Goal: Task Accomplishment & Management: Manage account settings

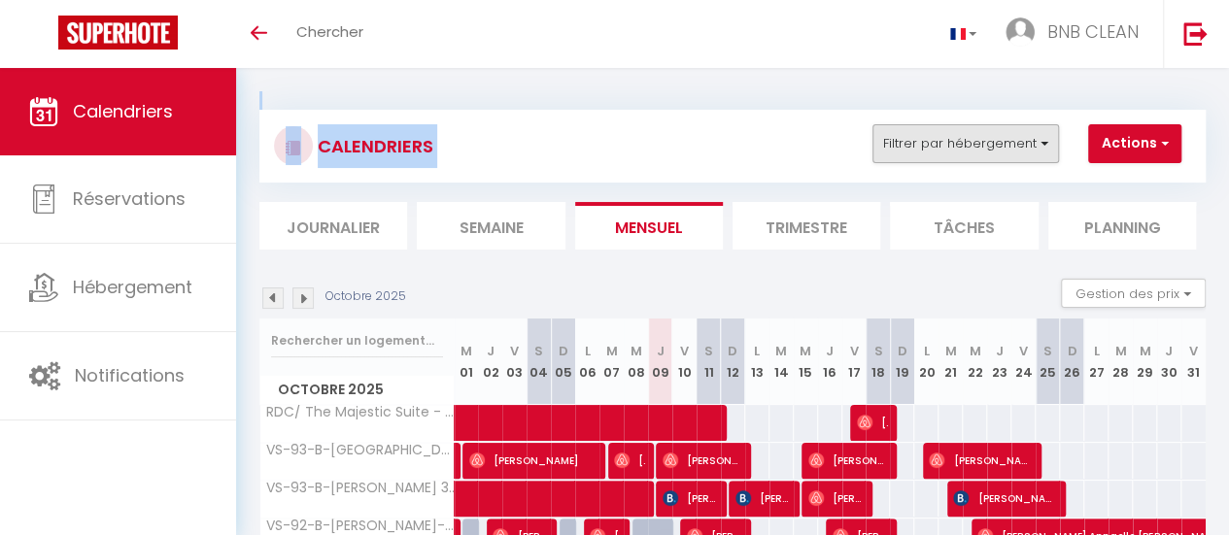
drag, startPoint x: 962, startPoint y: 94, endPoint x: 945, endPoint y: 137, distance: 46.2
click at [945, 137] on div "CALENDRIERS Filtrer par hébergement [GEOGRAPHIC_DATA] Ardout 1G/ The Majestic S…" at bounding box center [732, 504] width 947 height 826
click at [945, 137] on button "Filtrer par hébergement" at bounding box center [966, 143] width 187 height 39
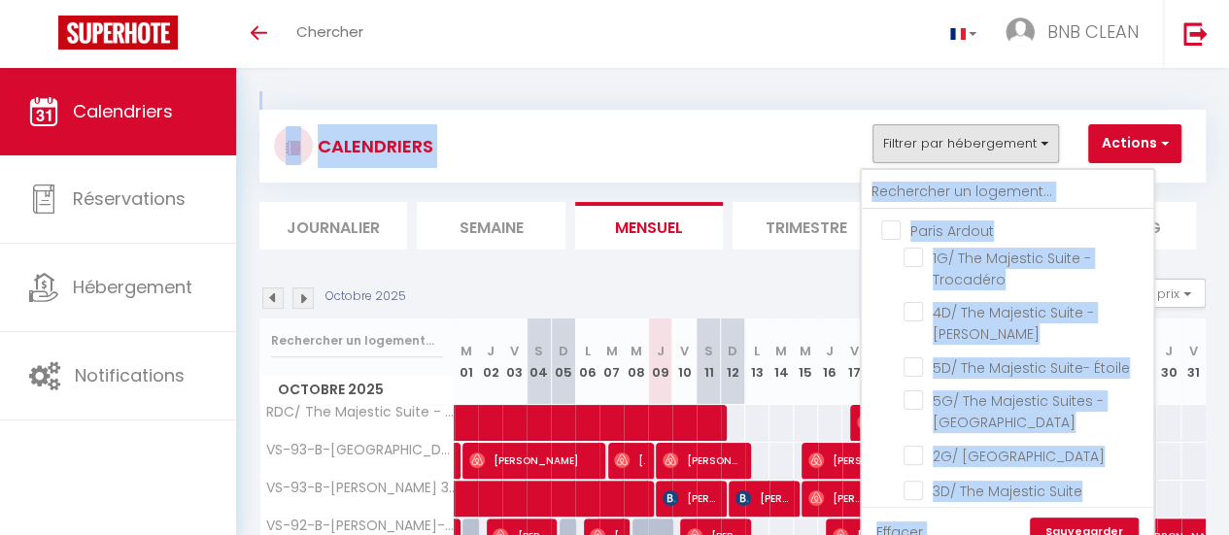
click at [895, 228] on input "Paris Ardout" at bounding box center [1027, 229] width 292 height 19
checkbox input "true"
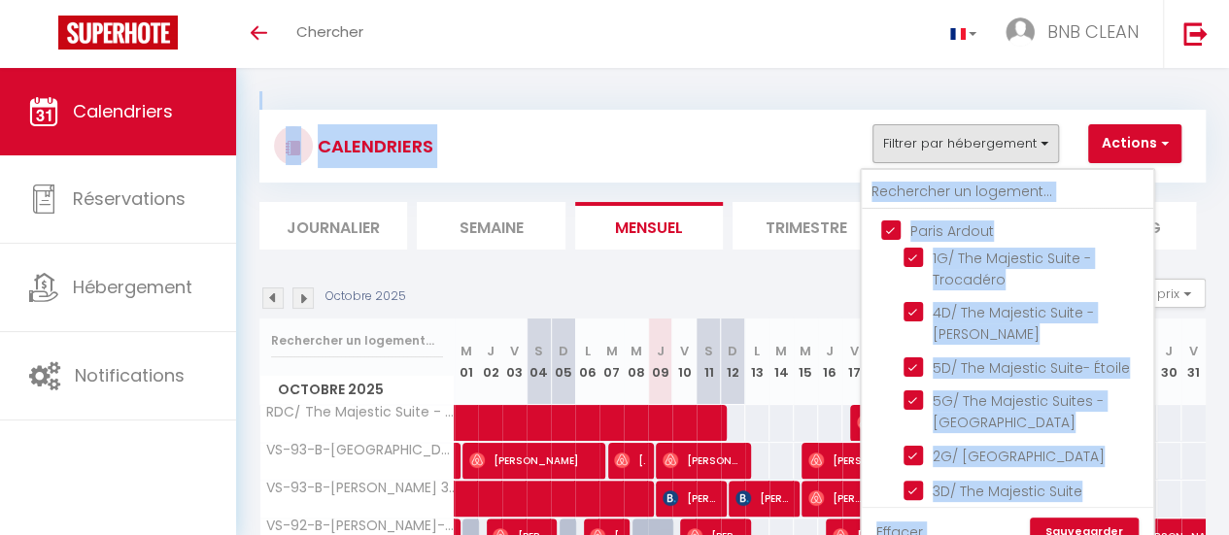
checkbox input "true"
checkbox input "false"
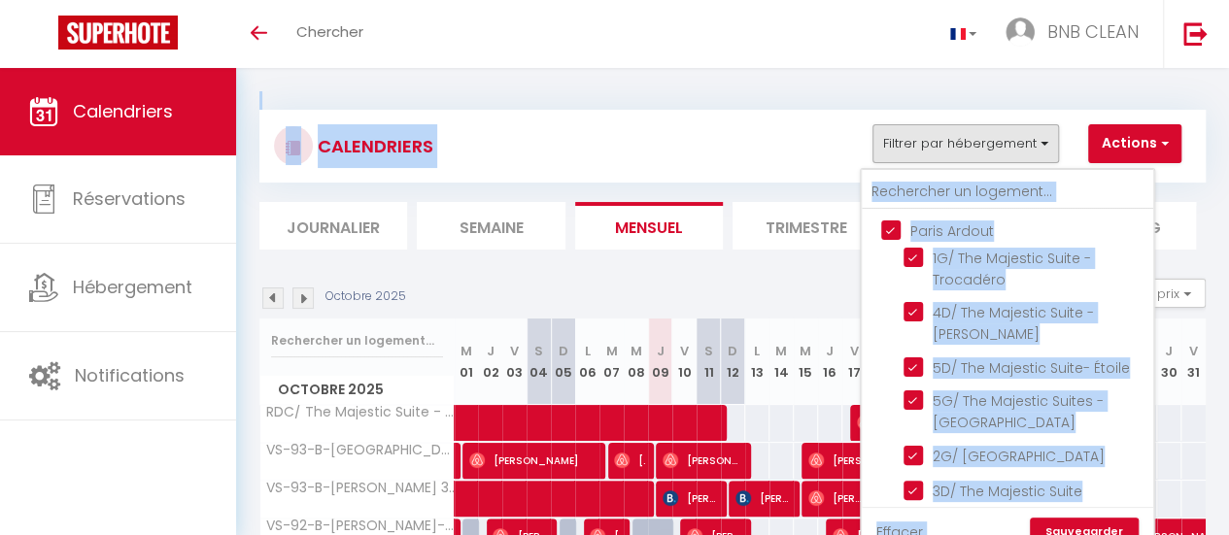
checkbox input "false"
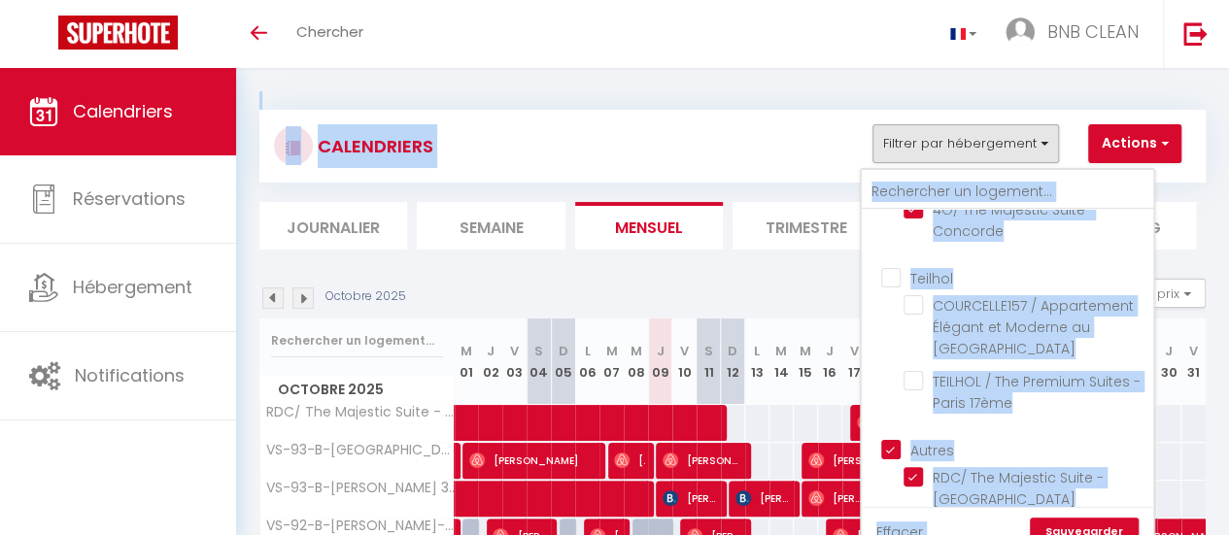
scroll to position [333, 0]
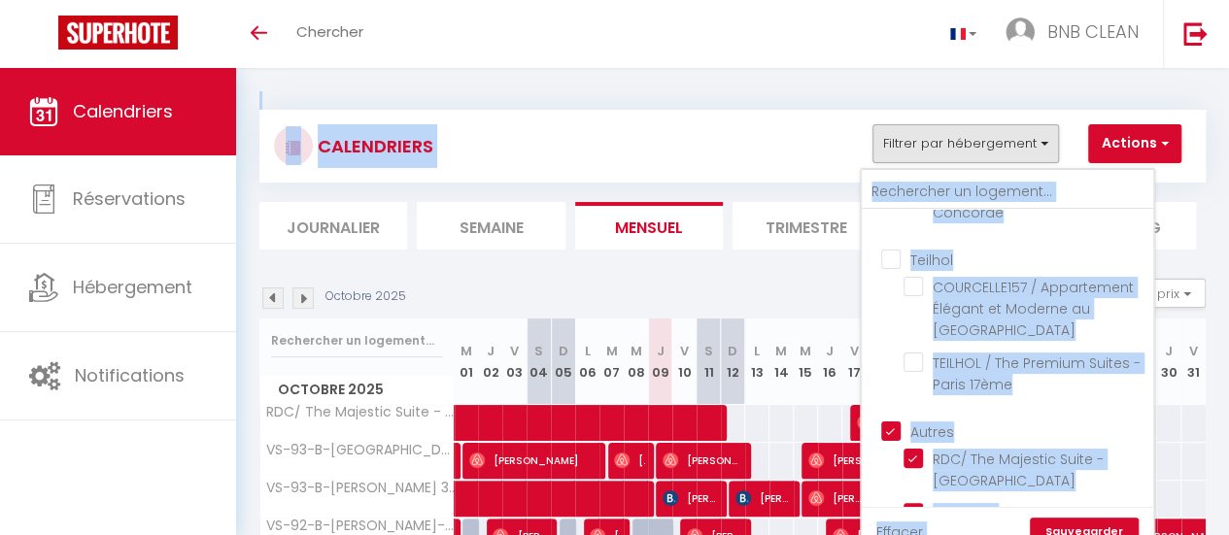
click at [892, 440] on input "Autres" at bounding box center [1027, 430] width 292 height 19
checkbox input "false"
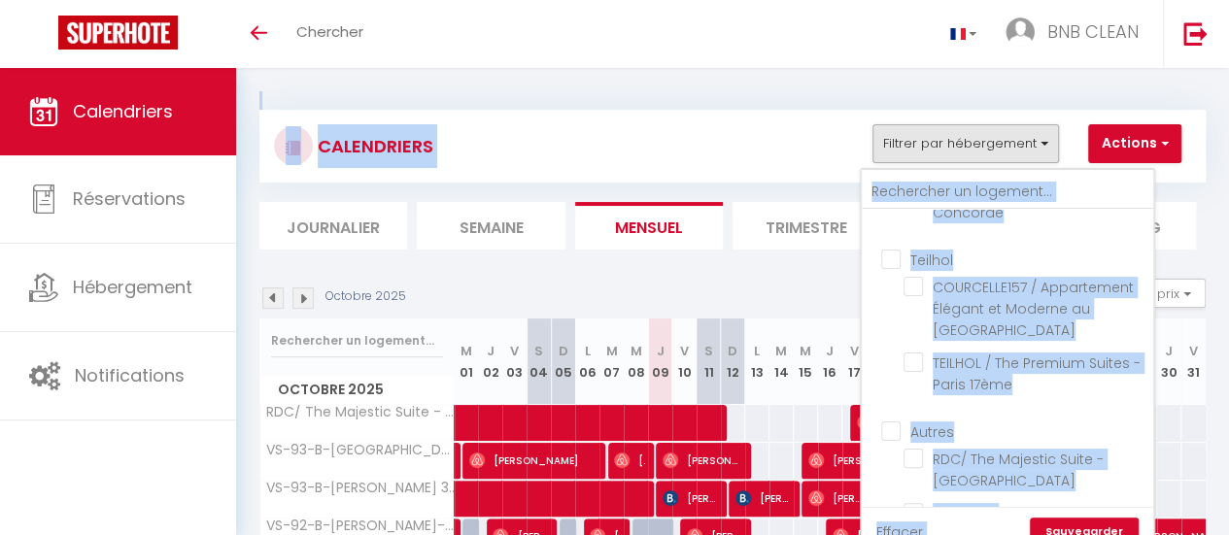
checkbox input "false"
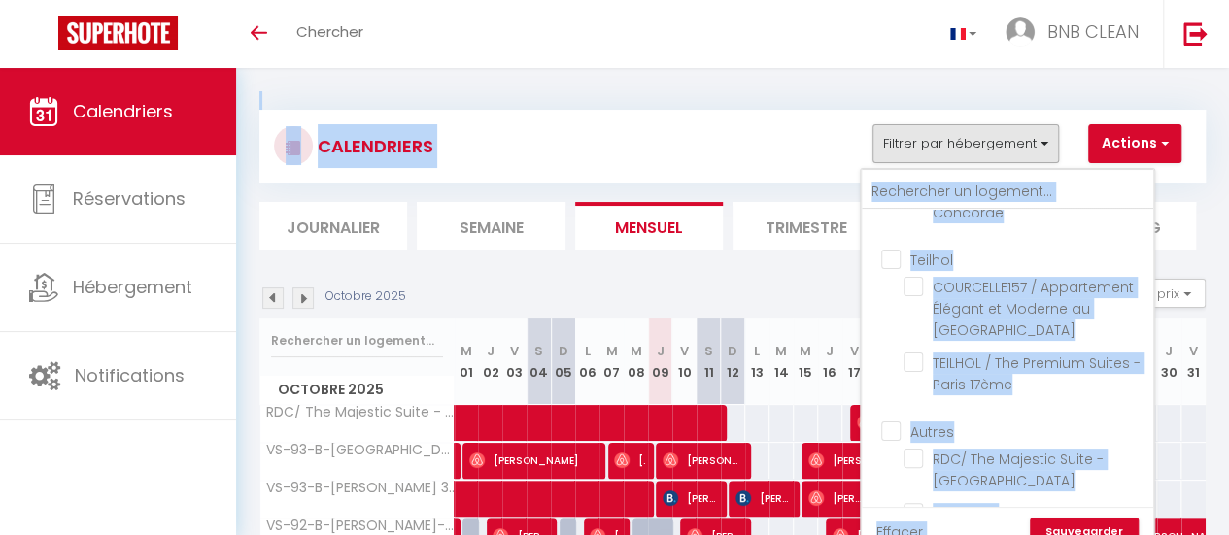
checkbox input "false"
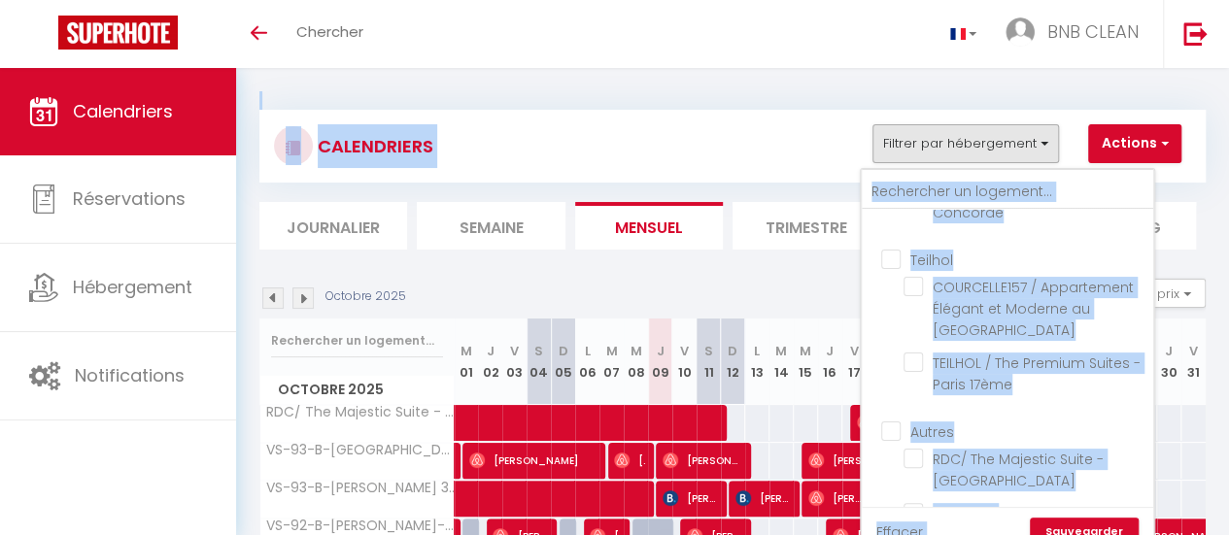
checkbox input "false"
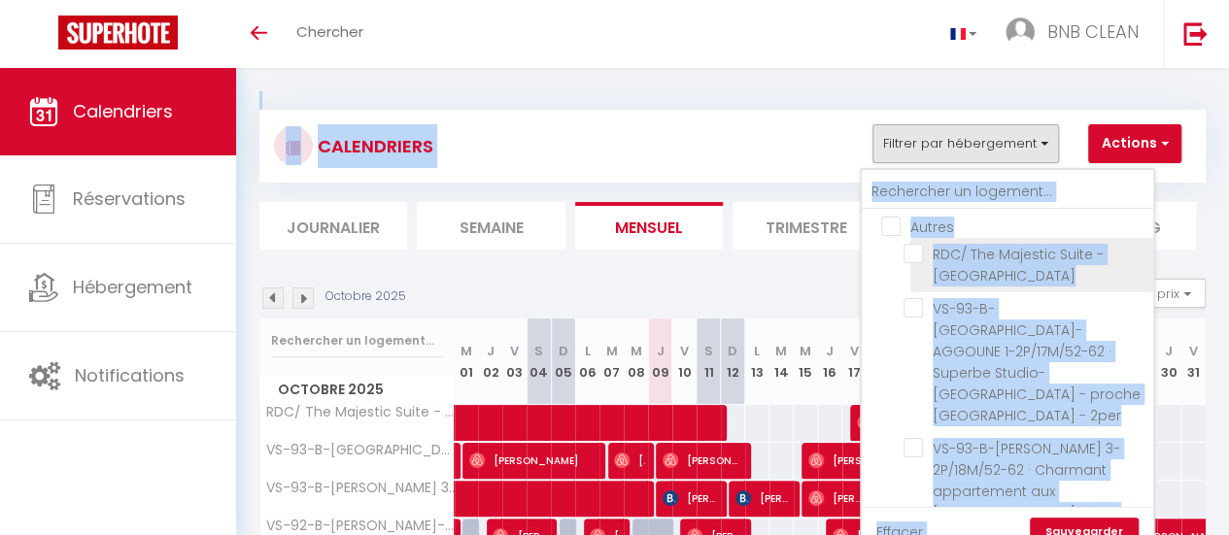
scroll to position [576, 0]
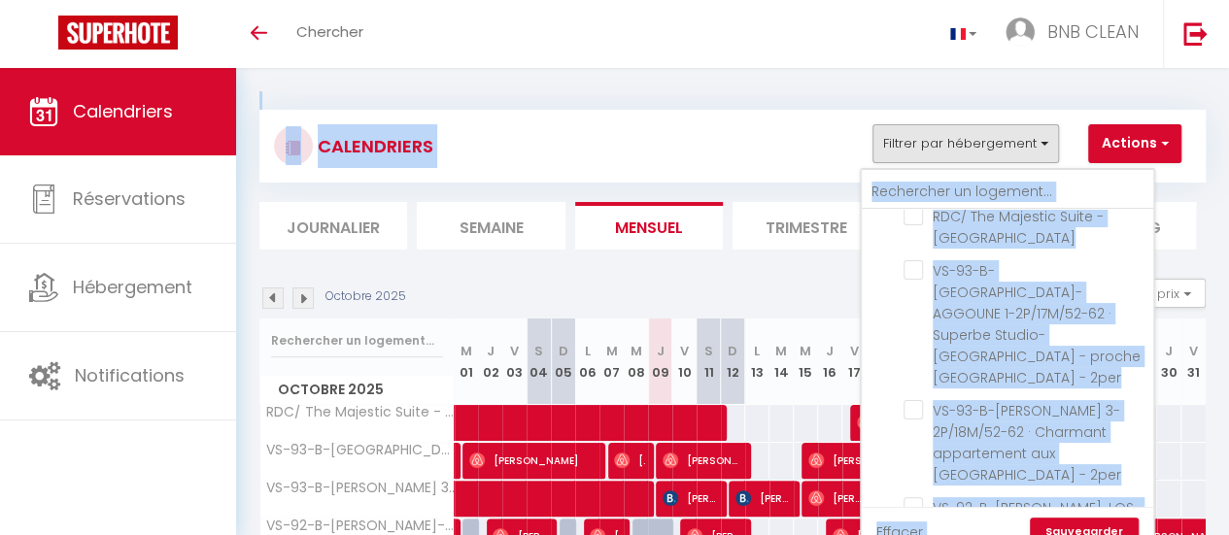
click at [1101, 528] on link "Sauvegarder" at bounding box center [1084, 532] width 109 height 29
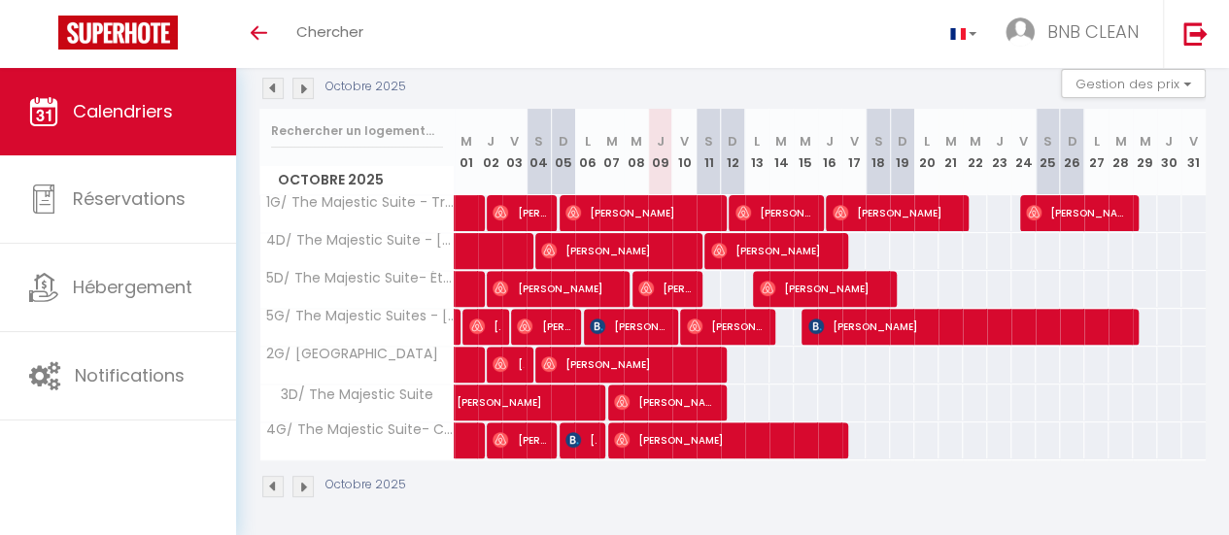
scroll to position [0, 0]
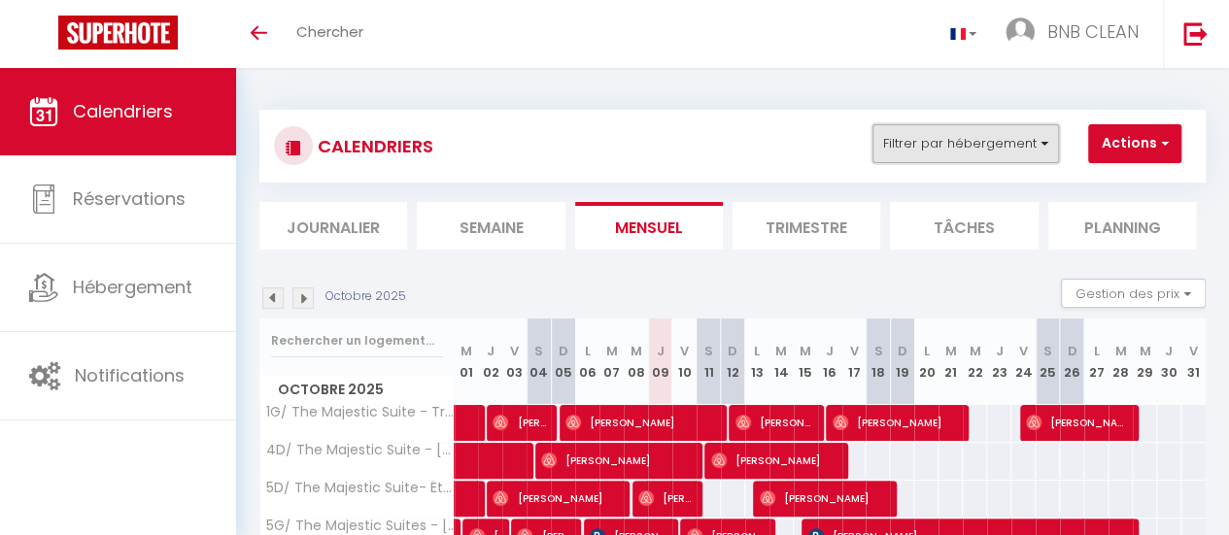
click at [980, 128] on button "Filtrer par hébergement" at bounding box center [966, 143] width 187 height 39
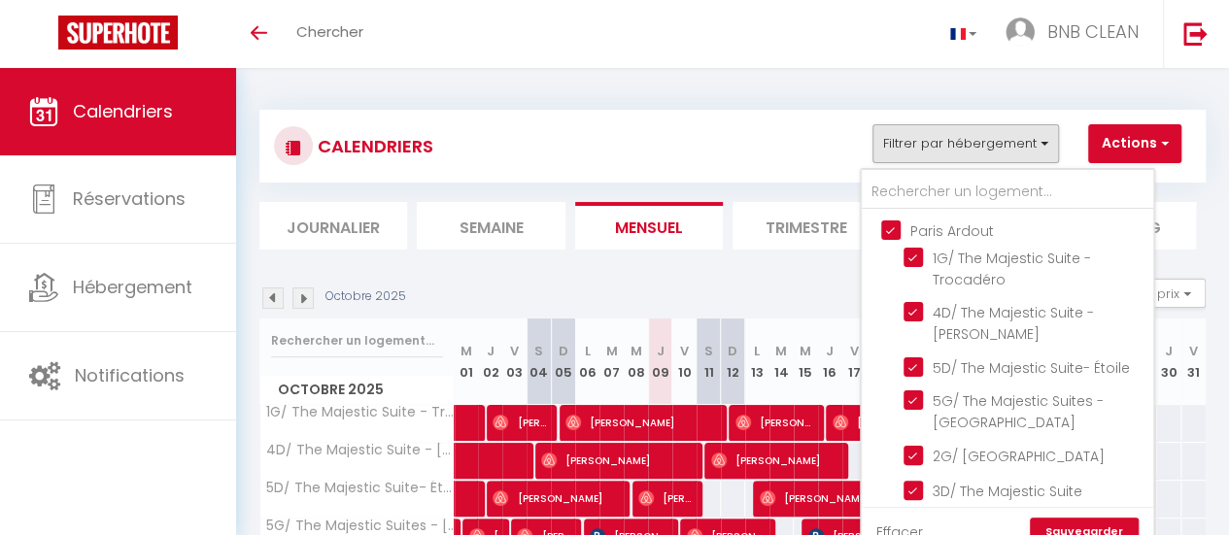
click at [892, 230] on input "Paris Ardout" at bounding box center [1027, 229] width 292 height 19
checkbox input "false"
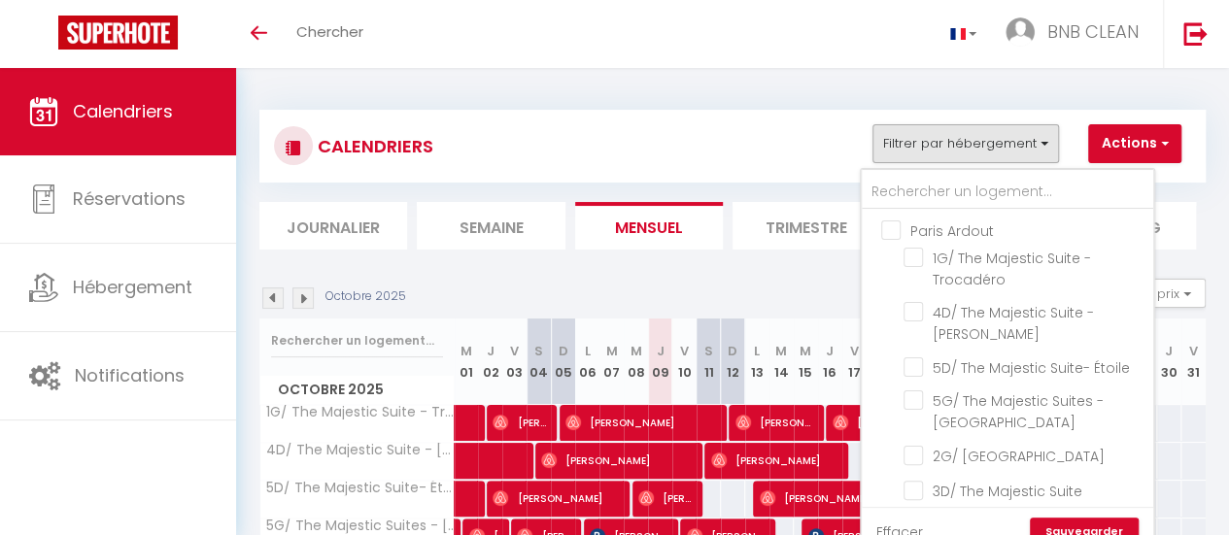
checkbox input "false"
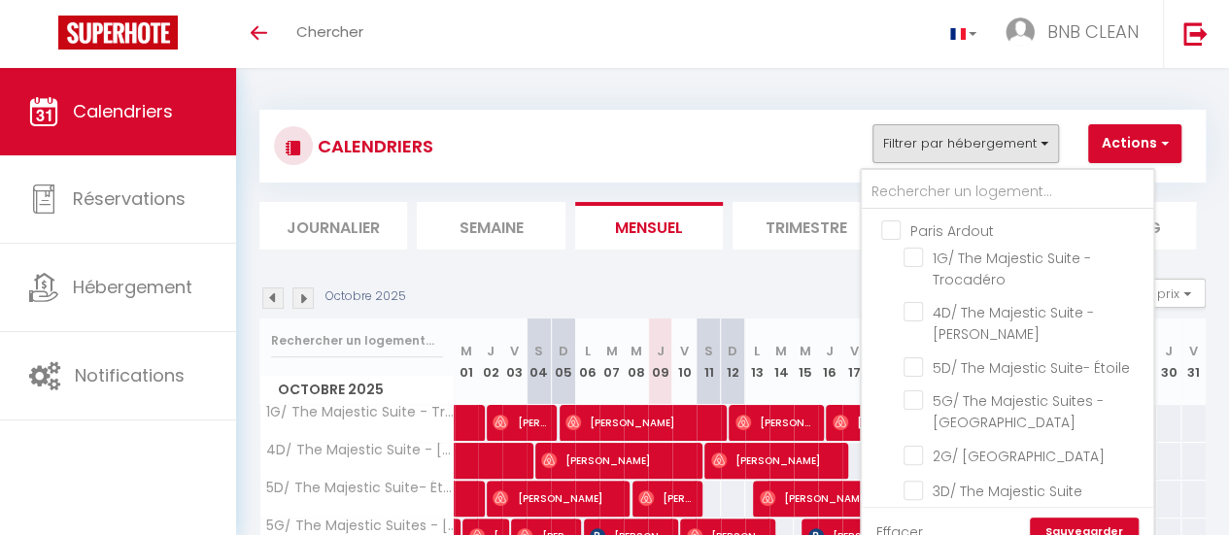
checkbox input "false"
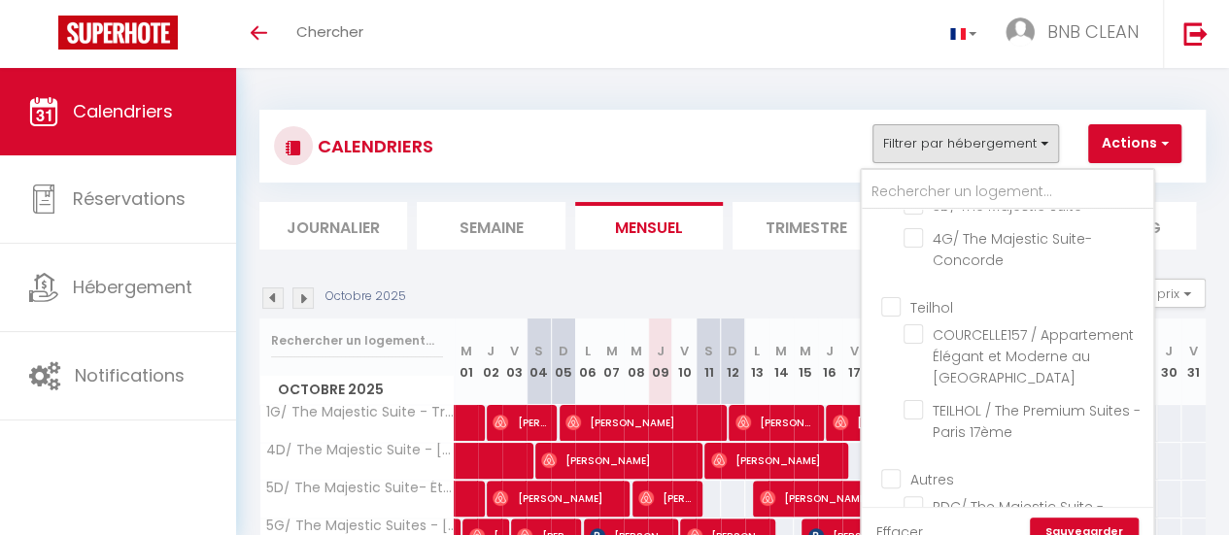
scroll to position [303, 0]
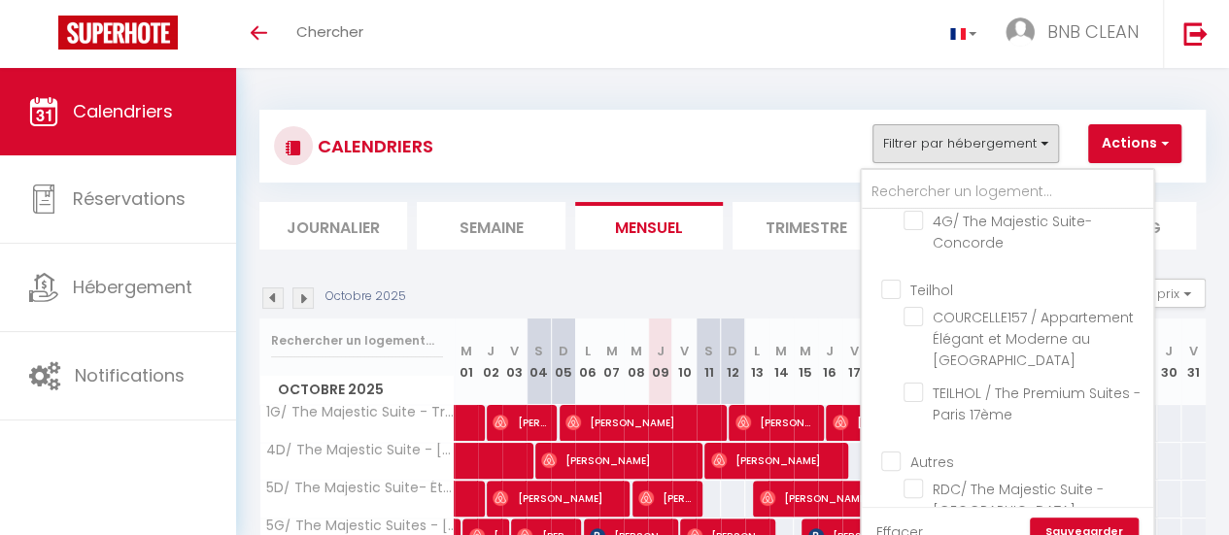
click at [888, 298] on input "Teilhol" at bounding box center [1027, 288] width 292 height 19
checkbox input "true"
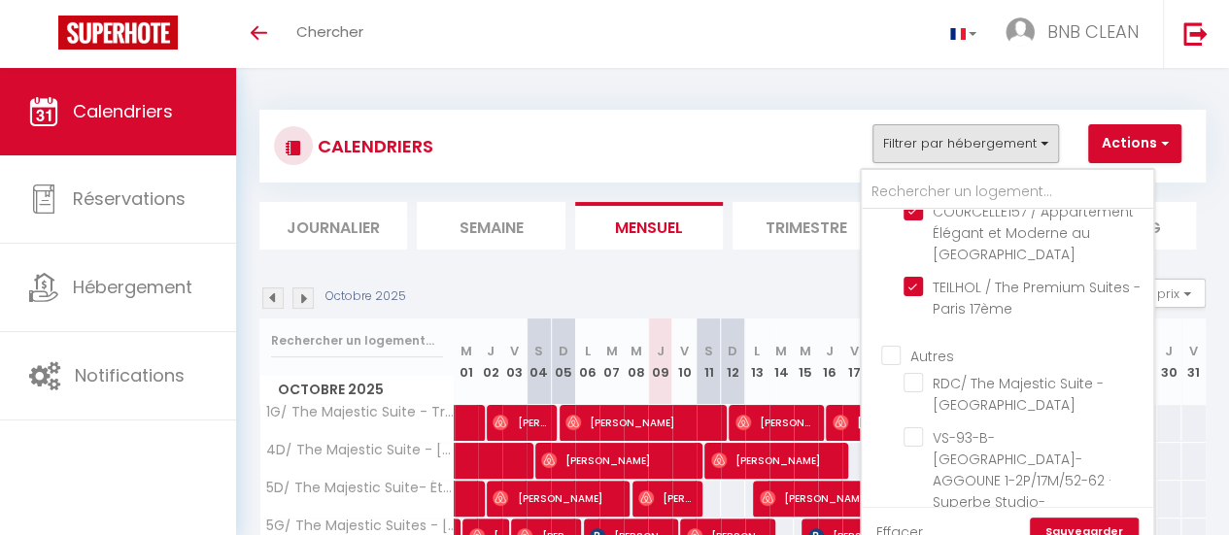
scroll to position [410, 0]
click at [888, 363] on input "Autres" at bounding box center [1027, 353] width 292 height 19
checkbox input "true"
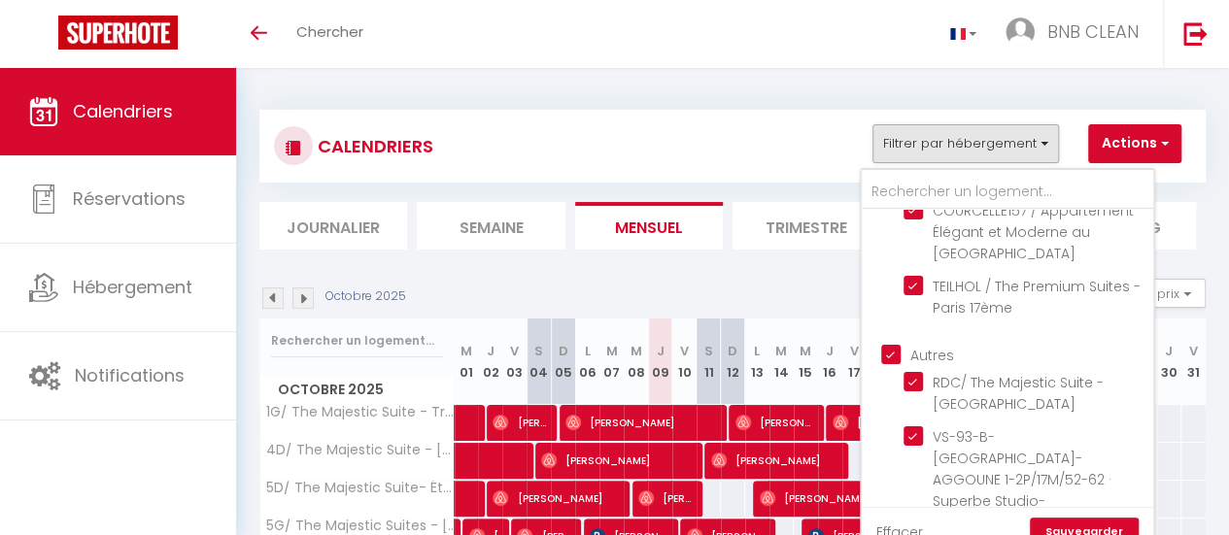
checkbox input "true"
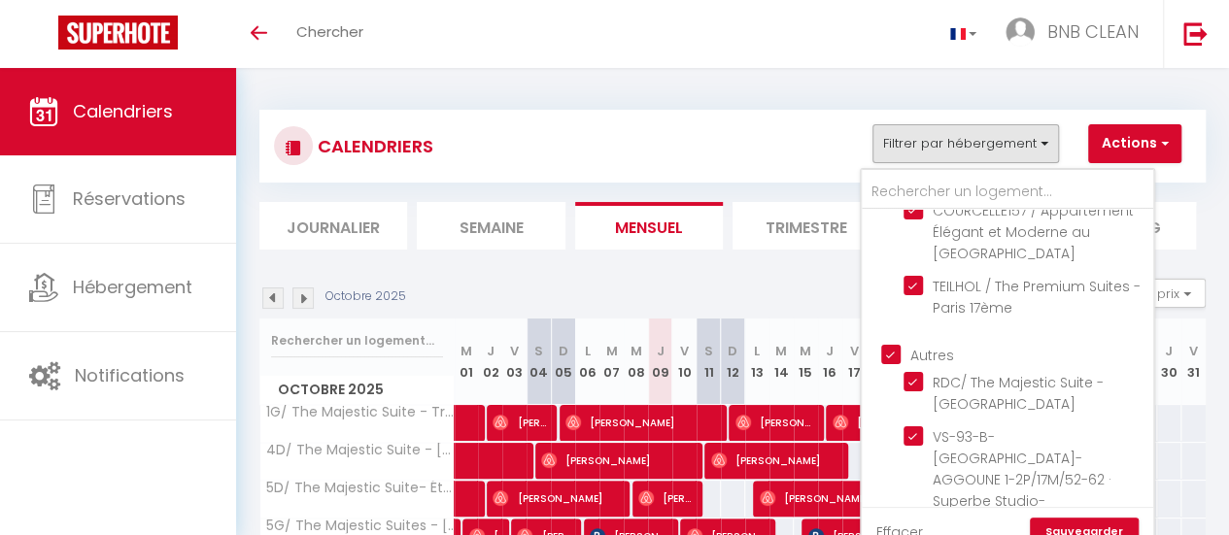
checkbox input "true"
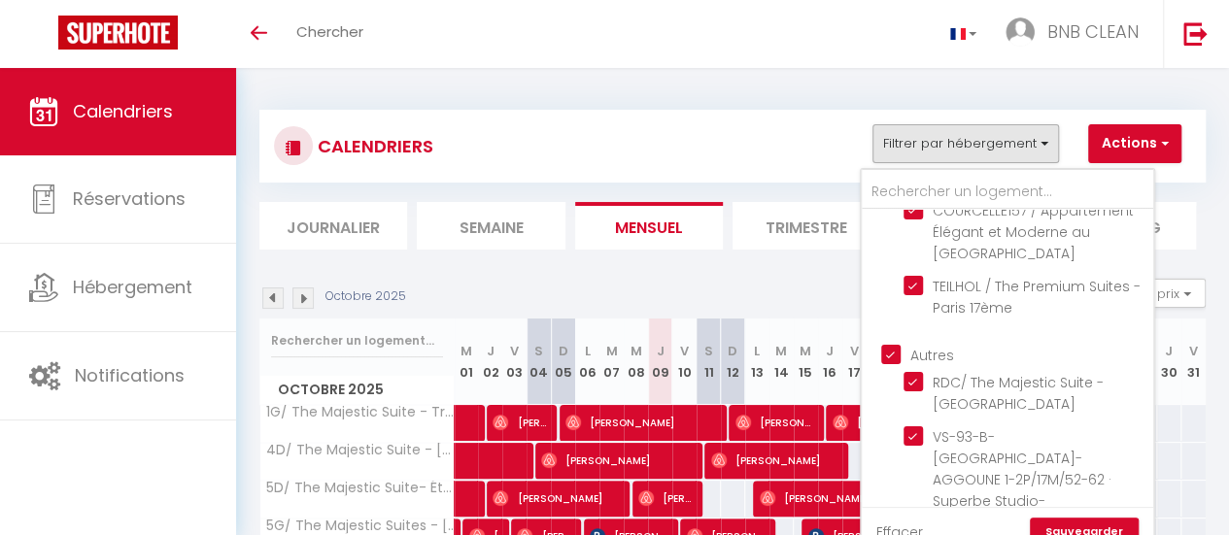
scroll to position [1164, 0]
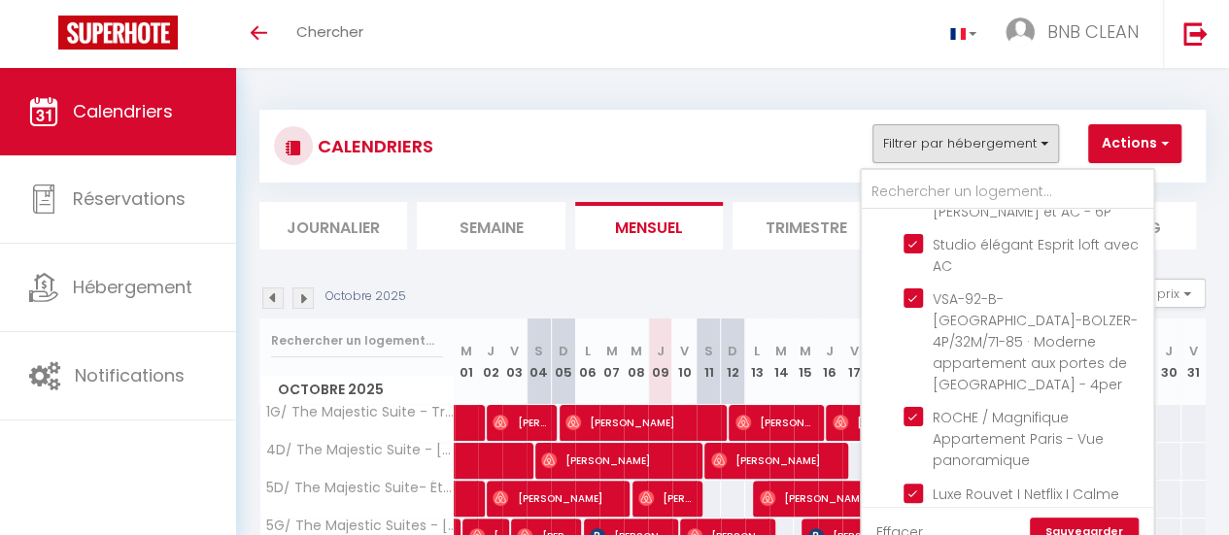
click at [1104, 529] on link "Sauvegarder" at bounding box center [1084, 532] width 109 height 29
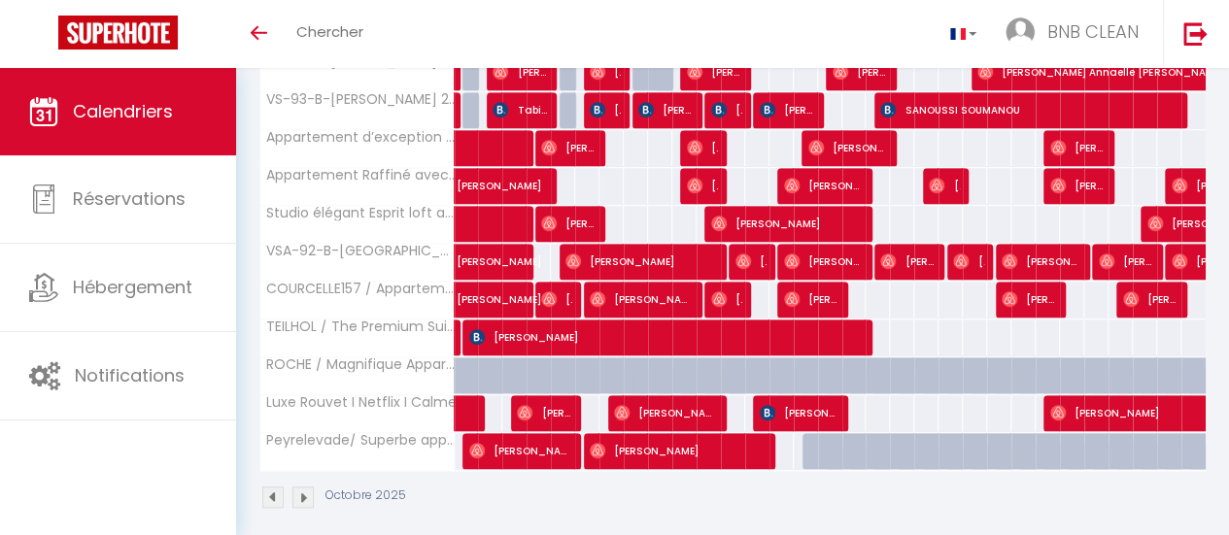
scroll to position [466, 0]
